Goal: Task Accomplishment & Management: Manage account settings

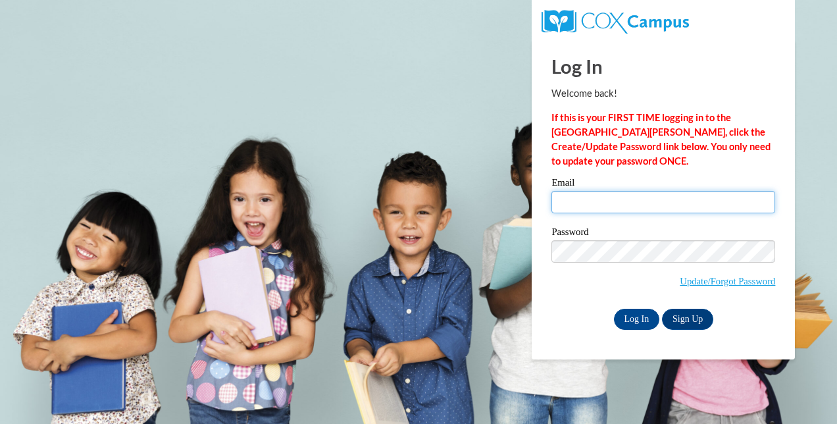
click at [633, 196] on input "Email" at bounding box center [663, 202] width 224 height 22
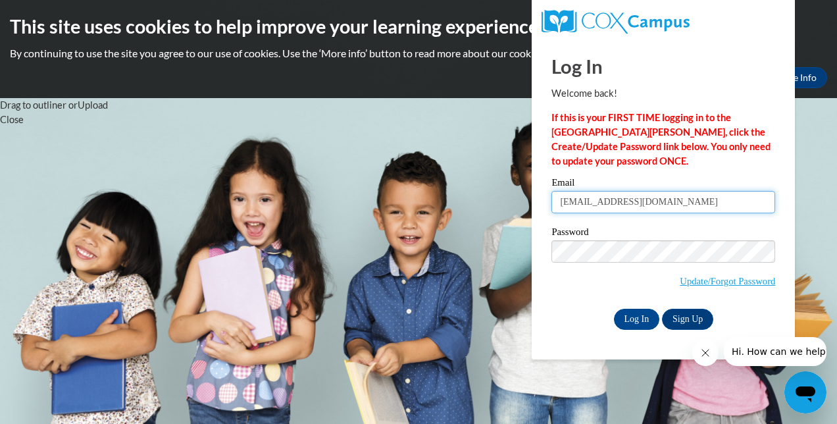
type input "[EMAIL_ADDRESS][DOMAIN_NAME]"
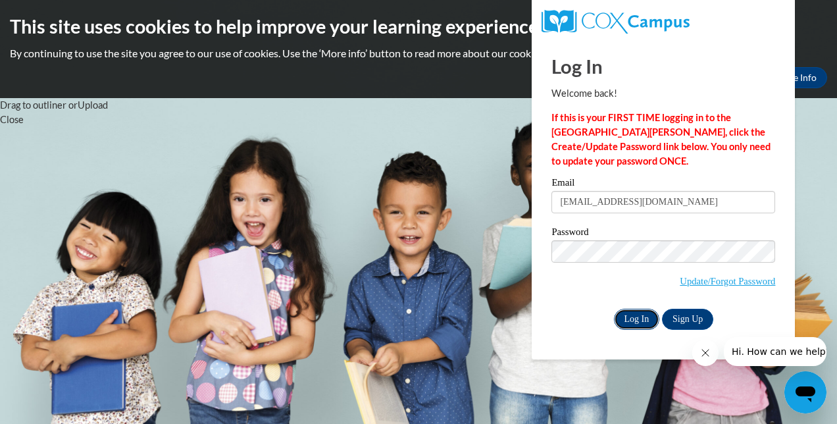
click at [645, 315] on input "Log In" at bounding box center [637, 319] width 46 height 21
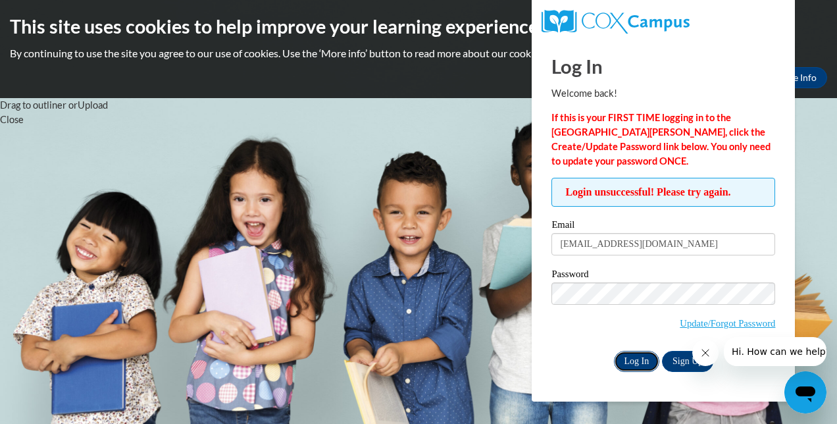
click at [643, 360] on input "Log In" at bounding box center [637, 361] width 46 height 21
click at [703, 357] on icon "Close message from company" at bounding box center [704, 352] width 11 height 11
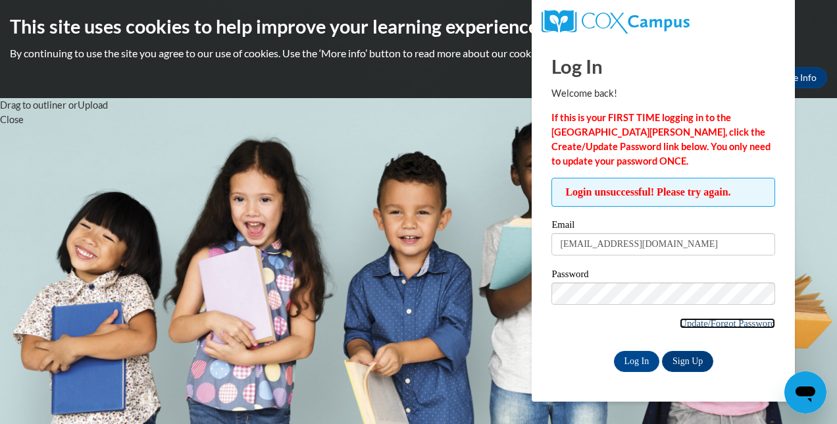
click at [753, 322] on link "Update/Forgot Password" at bounding box center [727, 323] width 95 height 11
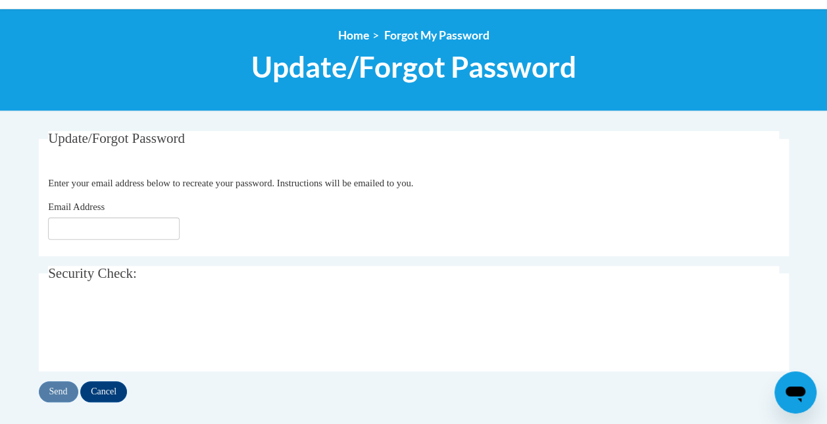
scroll to position [136, 0]
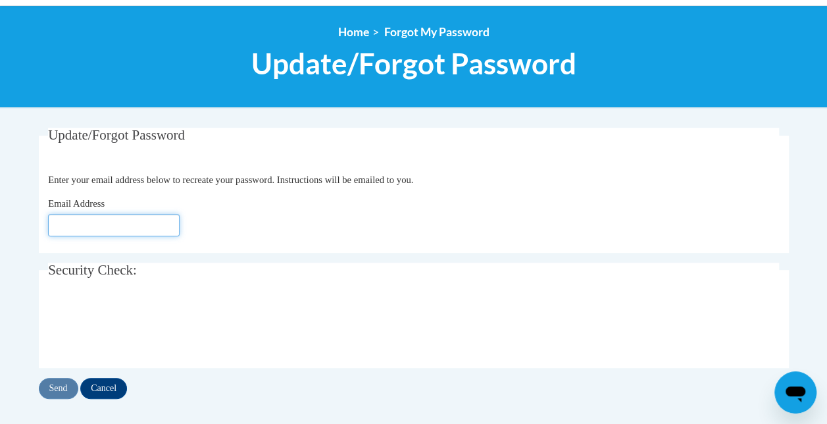
click at [64, 225] on input "Email Address" at bounding box center [114, 225] width 132 height 22
type input "[EMAIL_ADDRESS][DOMAIN_NAME]"
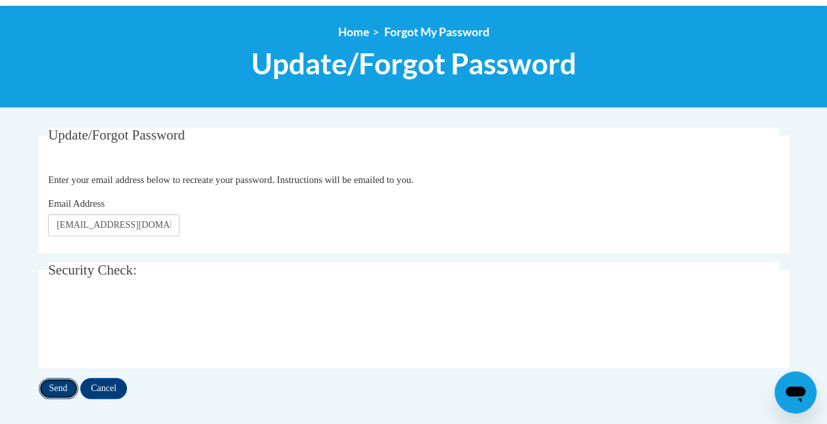
click at [72, 385] on input "Send" at bounding box center [58, 388] width 39 height 21
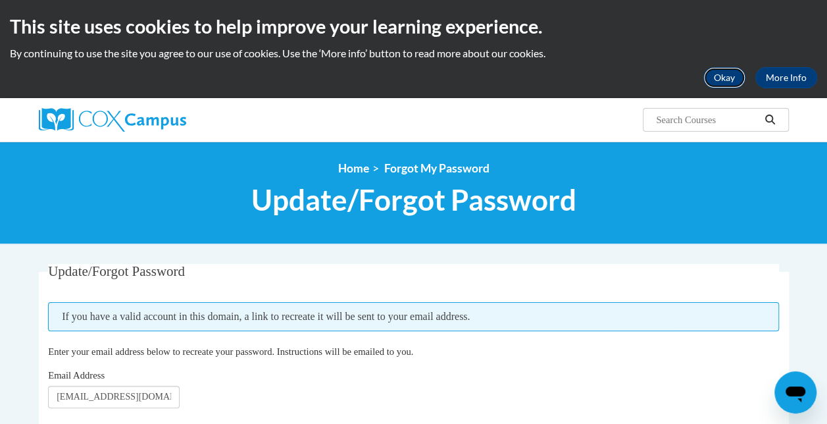
click at [731, 77] on button "Okay" at bounding box center [724, 77] width 42 height 21
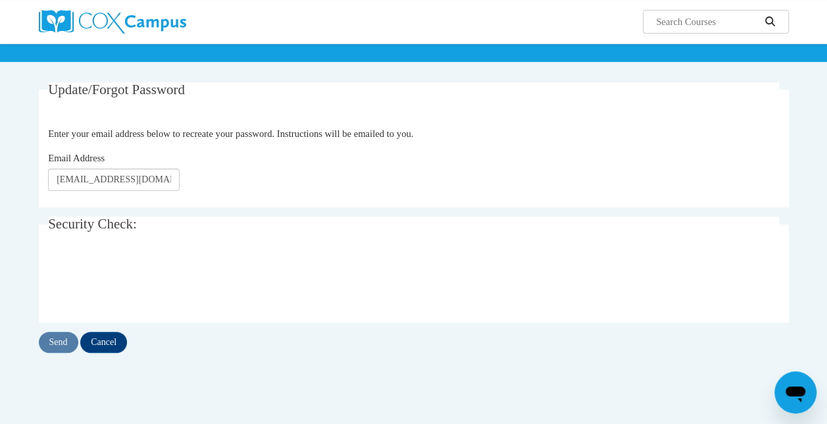
scroll to position [81, 0]
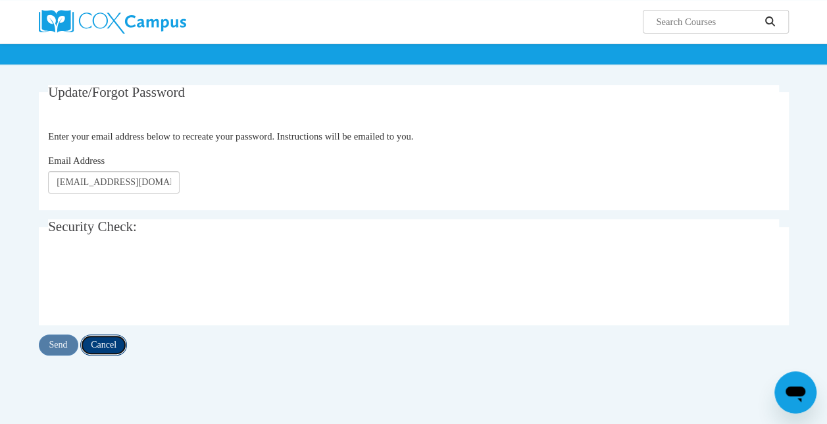
click at [118, 345] on input "Cancel" at bounding box center [103, 344] width 47 height 21
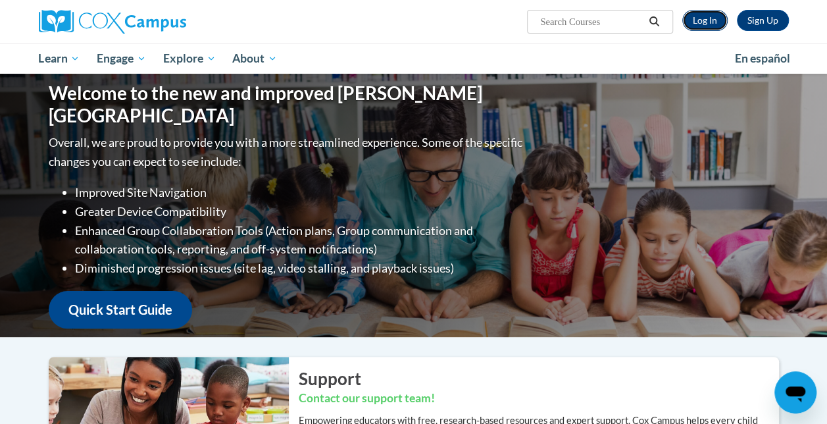
click at [708, 27] on link "Log In" at bounding box center [704, 20] width 45 height 21
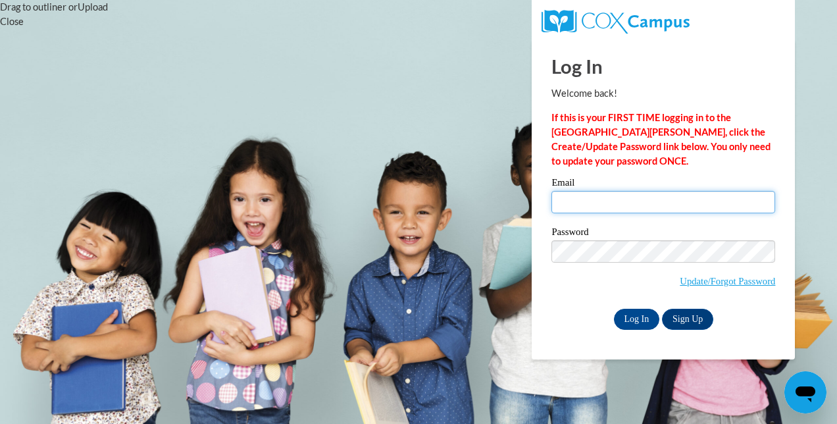
click at [595, 197] on input "Email" at bounding box center [663, 202] width 224 height 22
type input "nw4049a@american.edu"
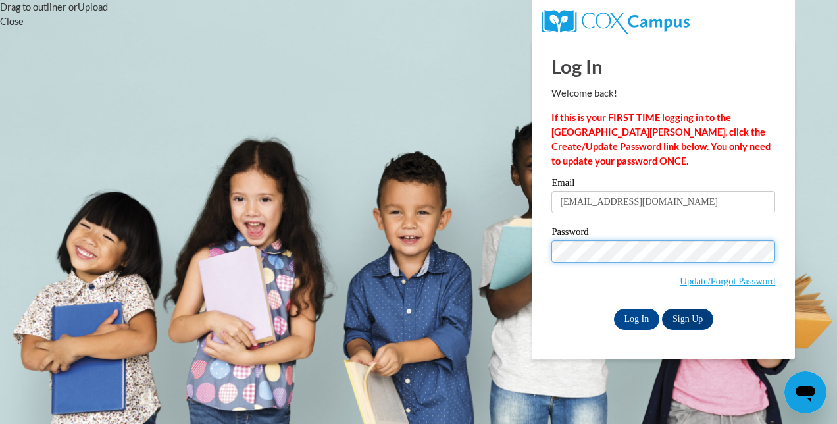
click at [614, 309] on input "Log In" at bounding box center [637, 319] width 46 height 21
